Goal: Navigation & Orientation: Find specific page/section

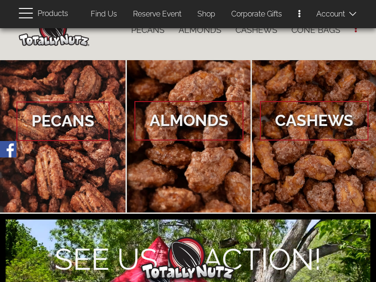
scroll to position [60, 0]
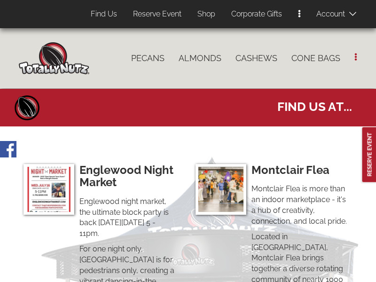
select select
